Goal: Use online tool/utility: Utilize a website feature to perform a specific function

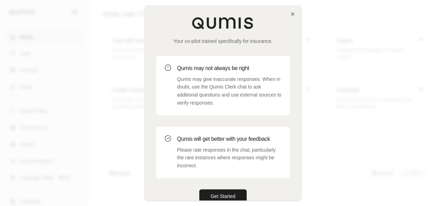
click at [38, 101] on div at bounding box center [223, 103] width 446 height 206
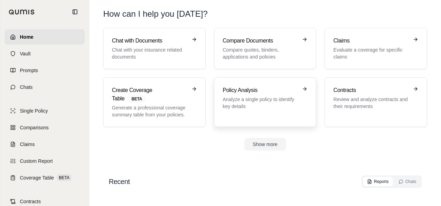
click at [268, 101] on p "Analyze a single policy to identify key details" at bounding box center [260, 103] width 75 height 14
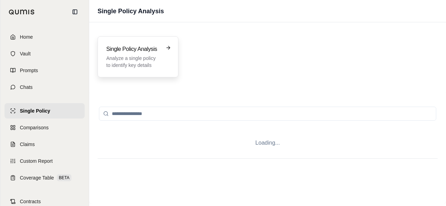
click at [140, 50] on h3 "Single Policy Analysis" at bounding box center [133, 49] width 54 height 8
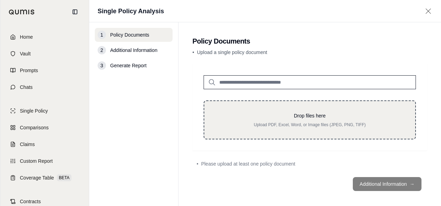
click at [315, 105] on div "Drop files here Upload PDF, Excel, Word, or Image files (JPEG, PNG, TIFF)" at bounding box center [310, 119] width 212 height 39
type input "**********"
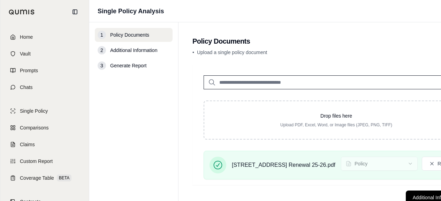
scroll to position [23, 0]
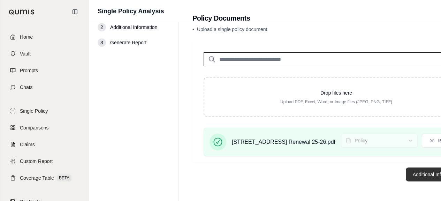
click at [431, 176] on button "Additional Information →" at bounding box center [440, 174] width 69 height 14
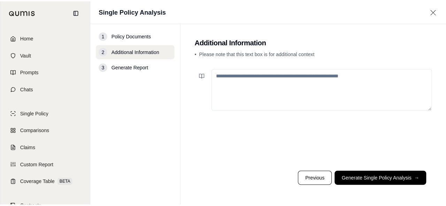
scroll to position [0, 0]
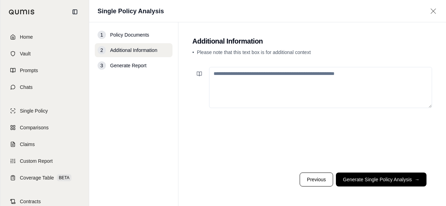
click at [297, 95] on textarea at bounding box center [320, 87] width 223 height 41
paste textarea "**********"
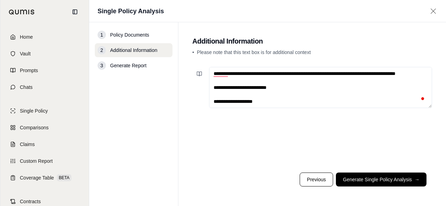
scroll to position [213, 0]
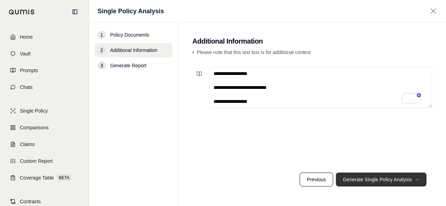
type textarea "**********"
click at [391, 181] on button "Generate Single Policy Analysis →" at bounding box center [381, 180] width 91 height 14
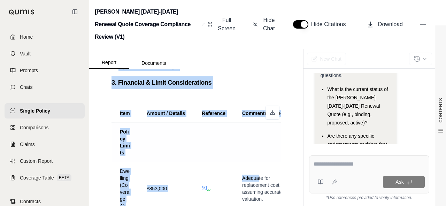
scroll to position [1396, 0]
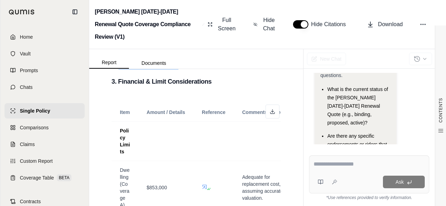
drag, startPoint x: 118, startPoint y: 104, endPoint x: 251, endPoint y: 84, distance: 133.8
copy ul "Replacement Cost on Home and Personal Property: Not explicitly stated in the pr…"
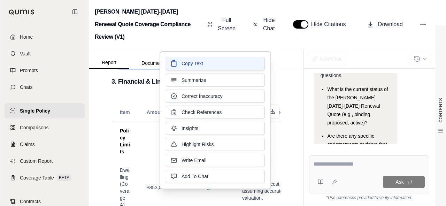
click at [216, 63] on button "Copy Text" at bounding box center [215, 63] width 99 height 13
